Goal: Task Accomplishment & Management: Use online tool/utility

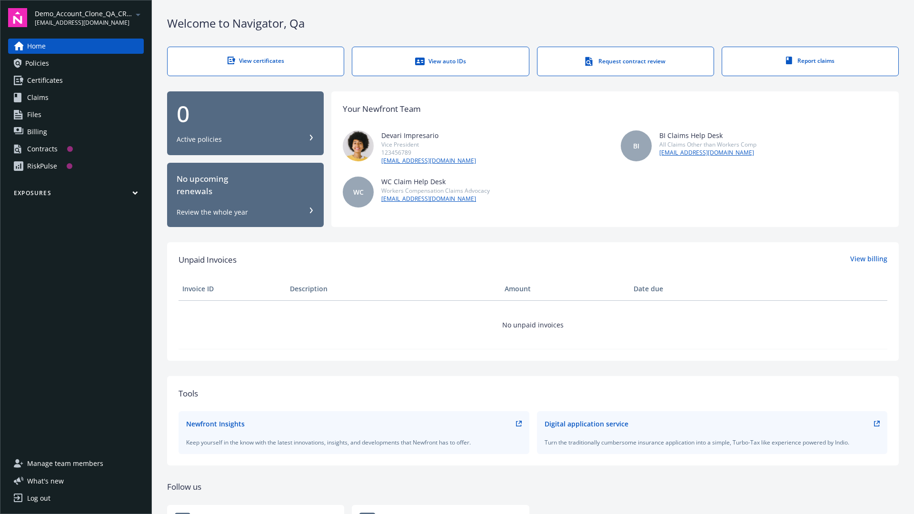
click at [89, 18] on span "Demo_Account_Clone_QA_CR_Tests_Prospect" at bounding box center [84, 14] width 98 height 10
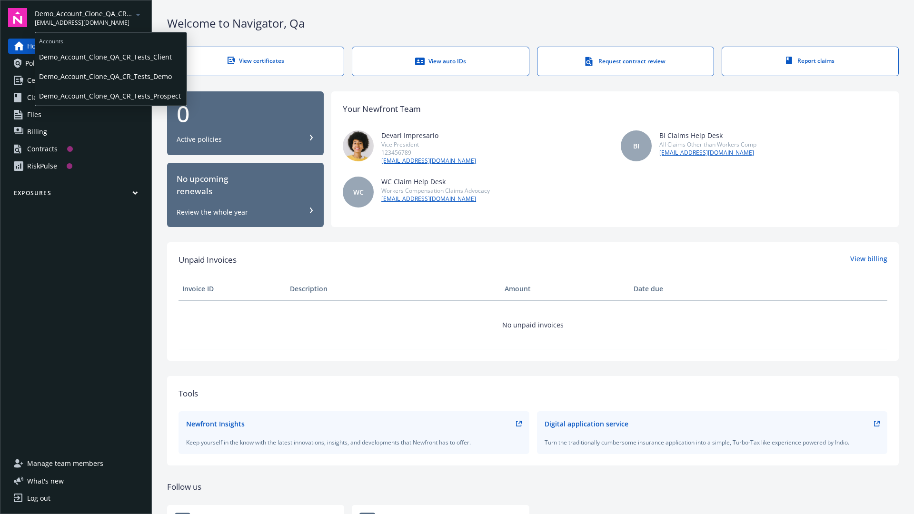
click at [110, 57] on span "Demo_Account_Clone_QA_CR_Tests_Client" at bounding box center [111, 57] width 144 height 20
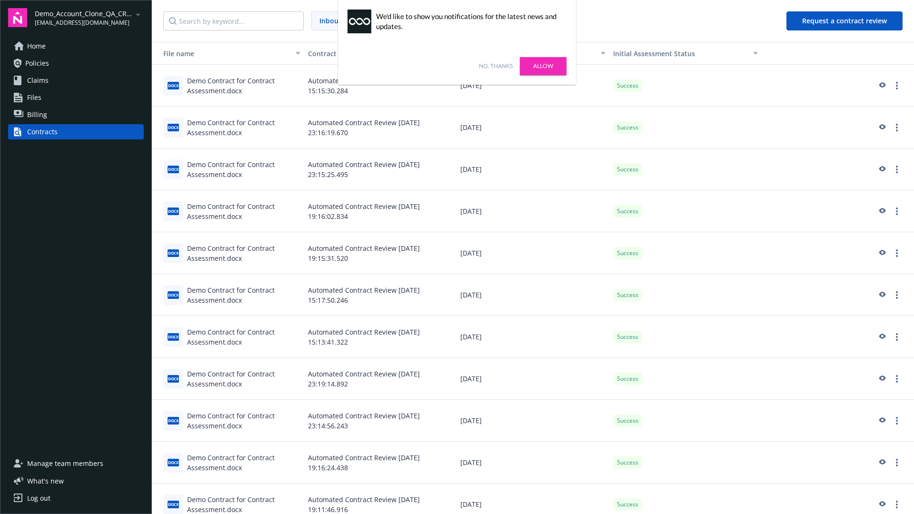
click at [496, 66] on link "No, thanks" at bounding box center [496, 66] width 34 height 9
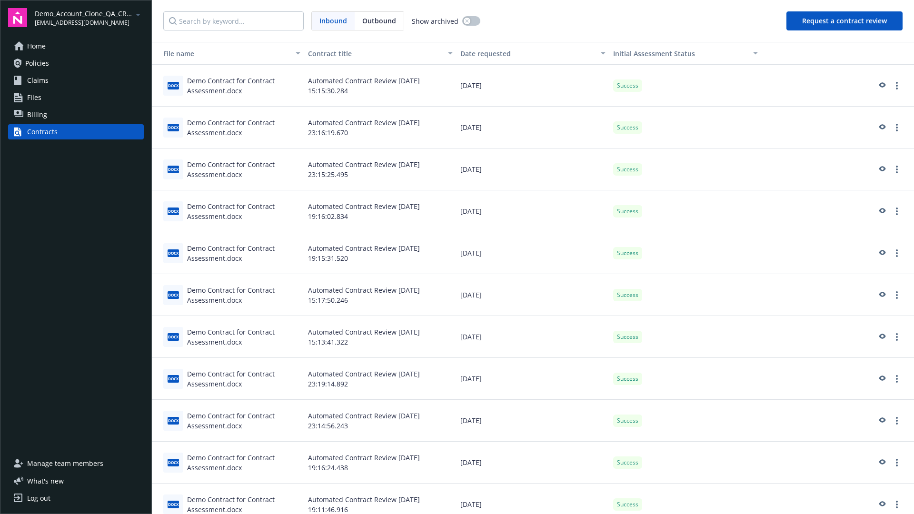
click at [845, 21] on button "Request a contract review" at bounding box center [844, 20] width 116 height 19
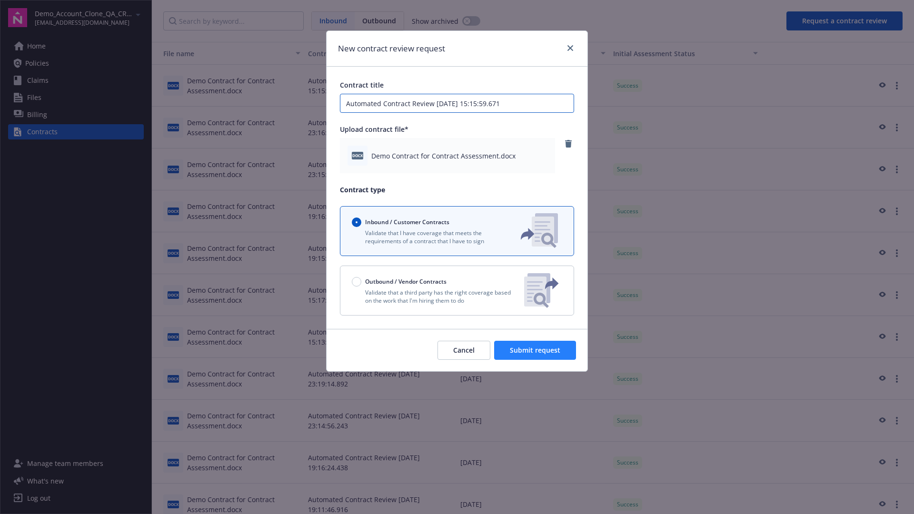
type input "Automated Contract Review [DATE] 15:15:59.671"
click at [536, 350] on span "Submit request" at bounding box center [535, 350] width 50 height 9
